Goal: Transaction & Acquisition: Purchase product/service

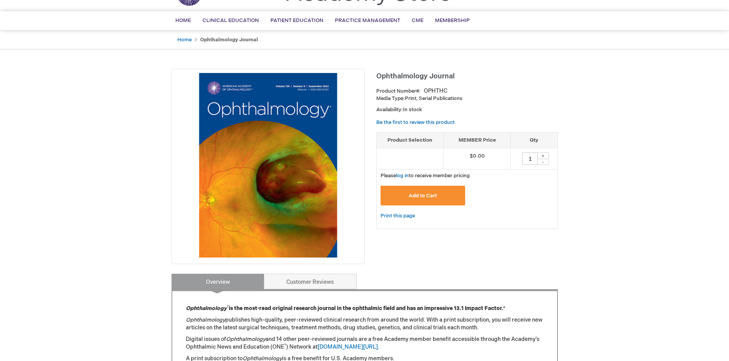
scroll to position [18, 0]
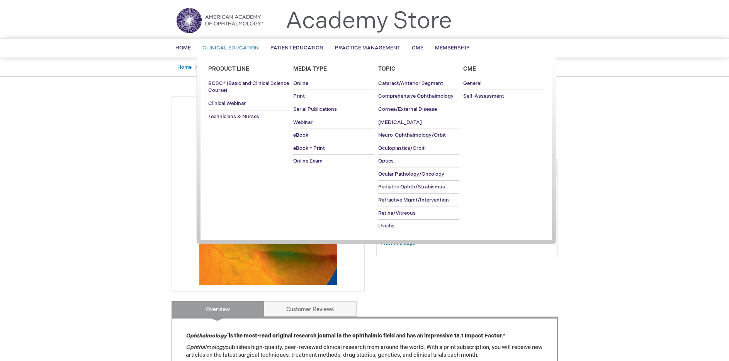
click at [250, 47] on span "Clinical Education" at bounding box center [230, 48] width 56 height 6
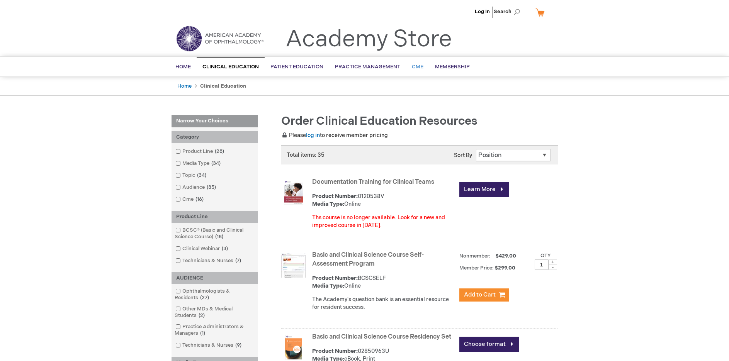
click at [419, 68] on span "CME" at bounding box center [418, 67] width 12 height 6
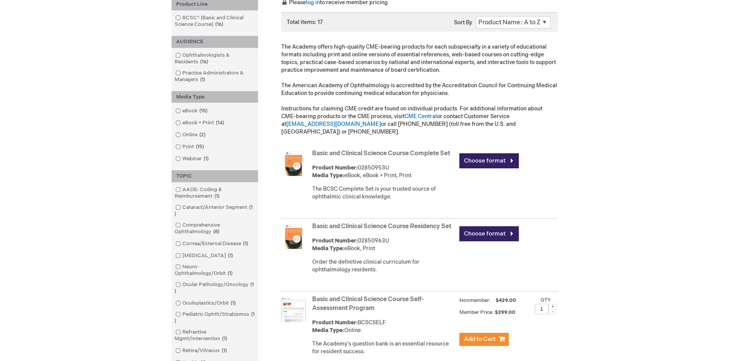
scroll to position [155, 0]
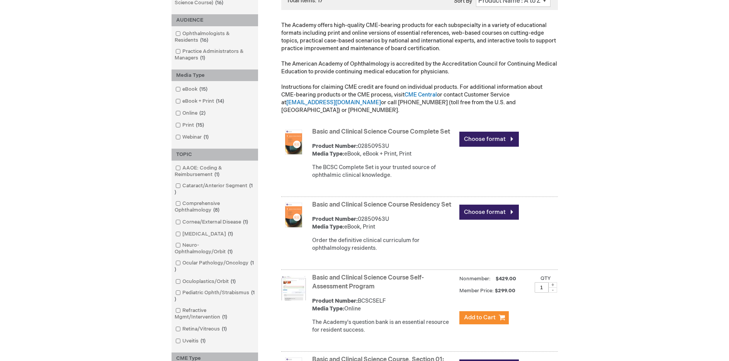
click at [287, 136] on img at bounding box center [293, 142] width 25 height 25
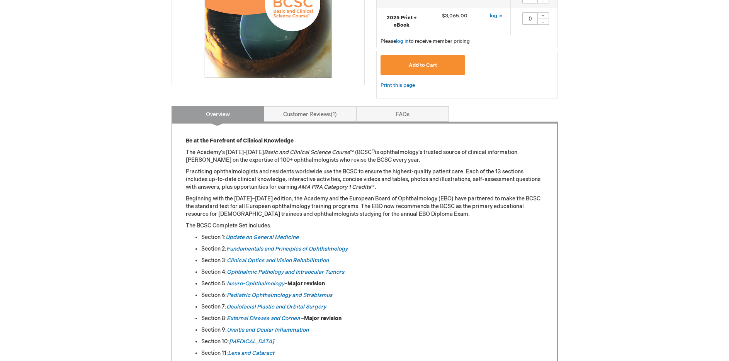
scroll to position [309, 0]
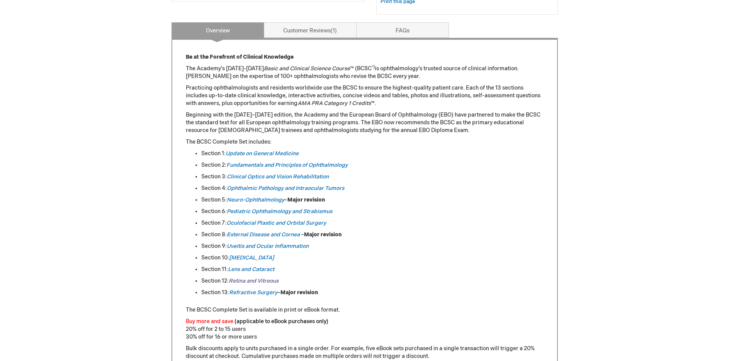
click at [243, 280] on link "Retina and Vitreous" at bounding box center [254, 281] width 50 height 7
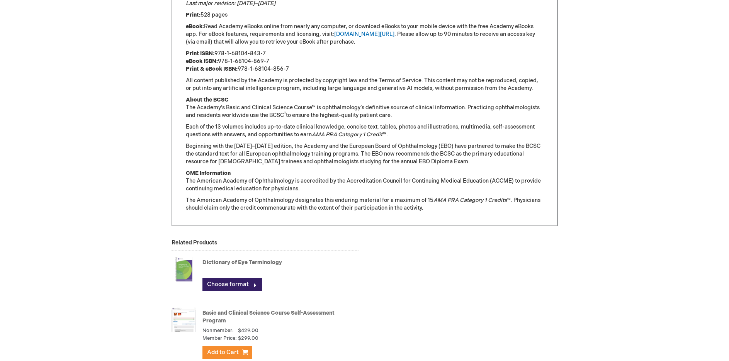
scroll to position [558, 0]
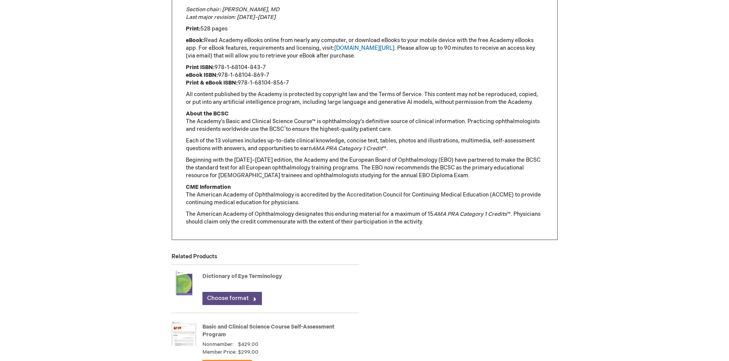
click at [233, 297] on link "Choose format" at bounding box center [231, 298] width 59 height 13
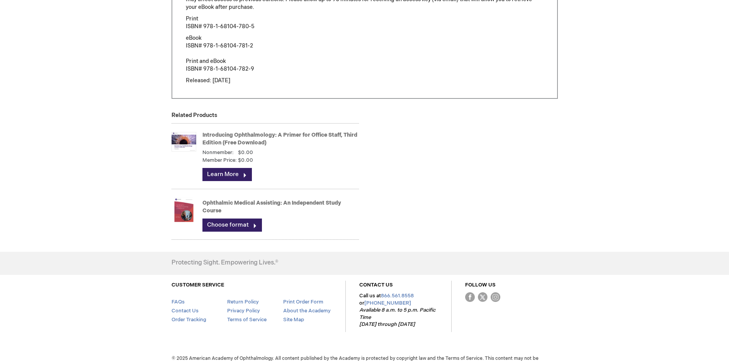
scroll to position [673, 0]
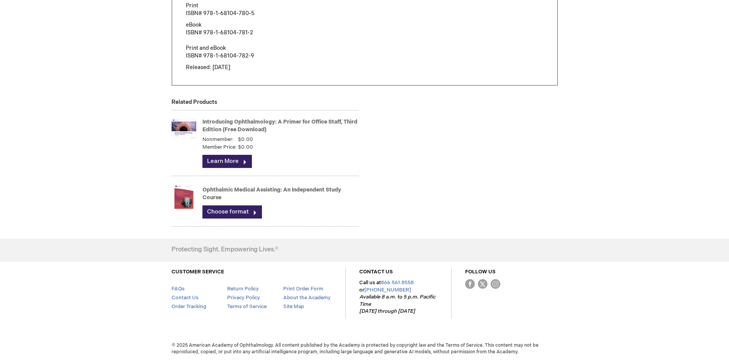
click at [189, 131] on img at bounding box center [184, 128] width 25 height 31
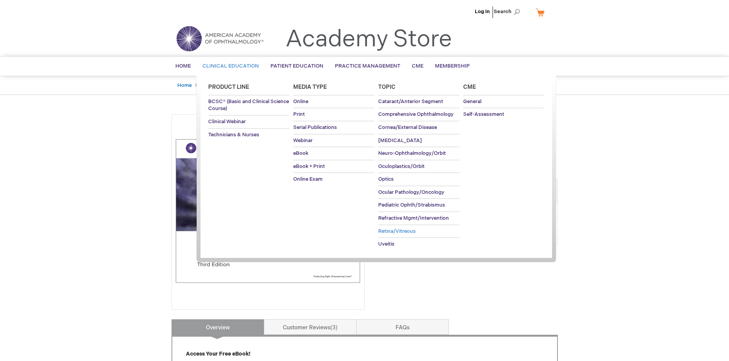
click at [390, 233] on span "Retina/Vitreous" at bounding box center [396, 231] width 37 height 6
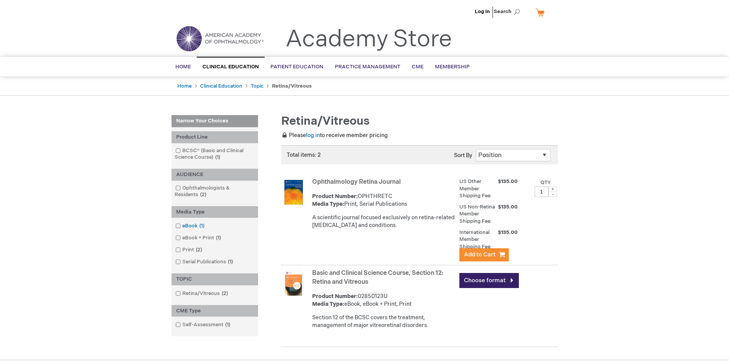
click at [188, 228] on link "eBook 1 item" at bounding box center [190, 226] width 34 height 7
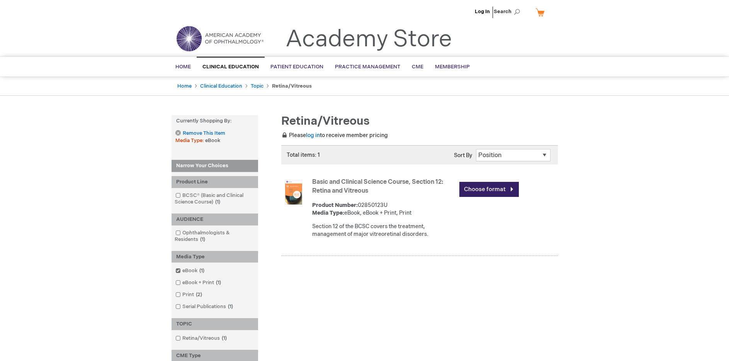
click at [297, 196] on img at bounding box center [293, 192] width 25 height 25
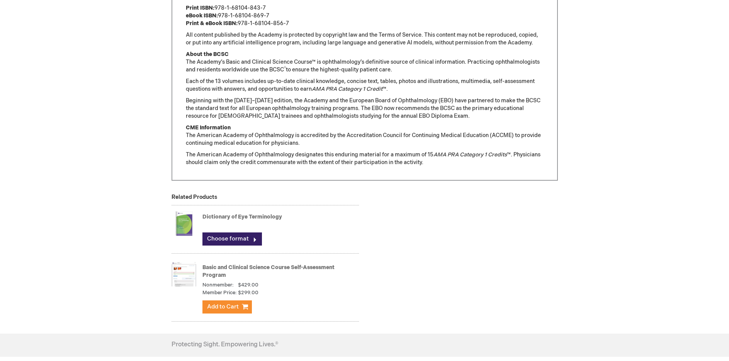
scroll to position [657, 0]
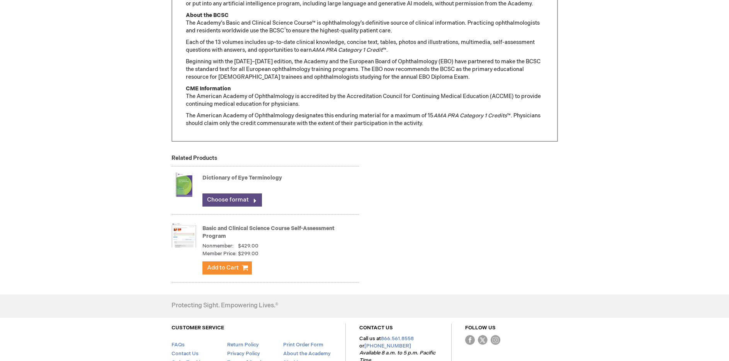
click at [245, 200] on link "Choose format" at bounding box center [231, 200] width 59 height 13
